Goal: Information Seeking & Learning: Compare options

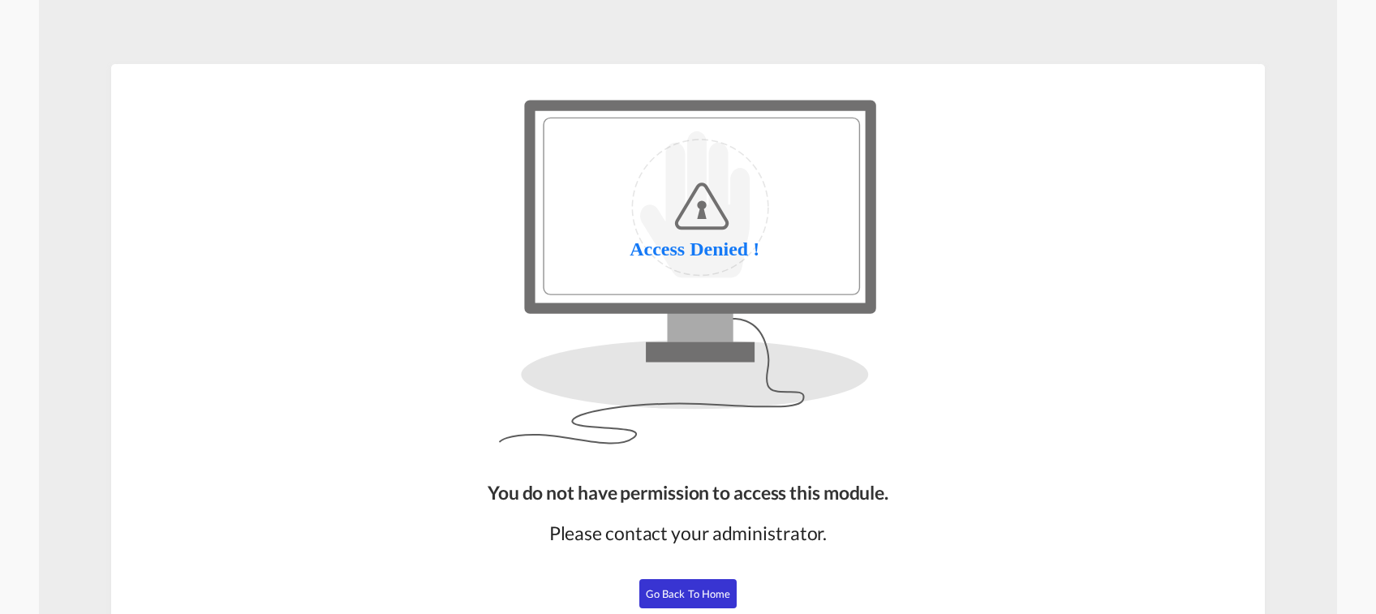
click at [682, 596] on span "Go Back to Home" at bounding box center [688, 593] width 85 height 13
